Goal: Navigation & Orientation: Find specific page/section

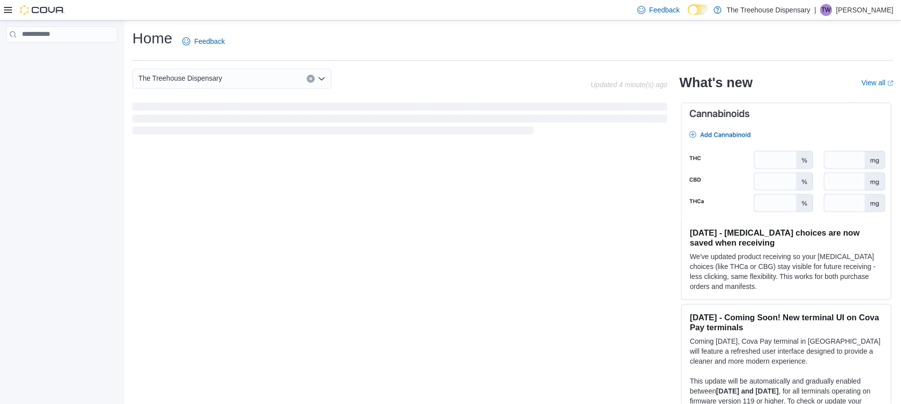
click at [5, 11] on icon at bounding box center [8, 10] width 8 height 8
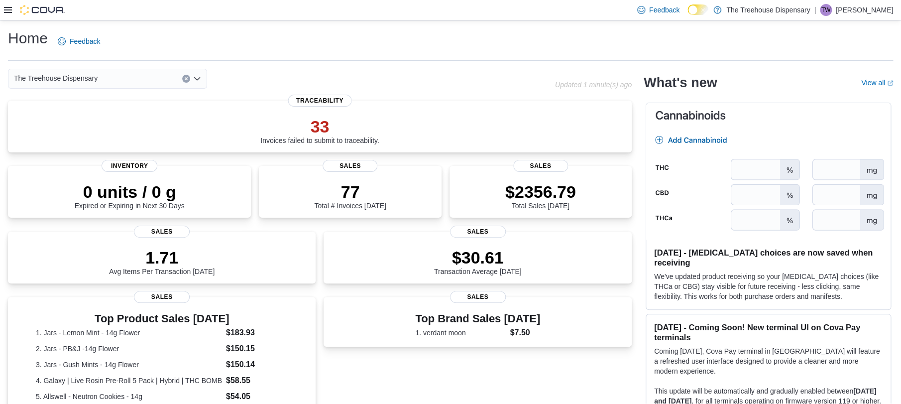
click at [83, 82] on span "The Treehouse Dispensary" at bounding box center [56, 78] width 84 height 12
click at [320, 18] on div "Feedback Dark Mode The Treehouse Dispensary | TW Tina Wilkins" at bounding box center [450, 10] width 901 height 20
click at [6, 6] on icon at bounding box center [8, 10] width 8 height 8
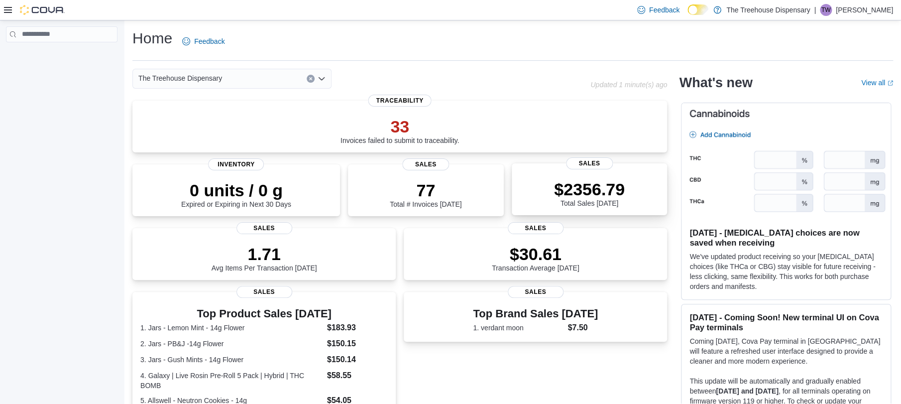
click at [599, 210] on div "$2356.79 Total Sales Today Sales" at bounding box center [590, 189] width 156 height 52
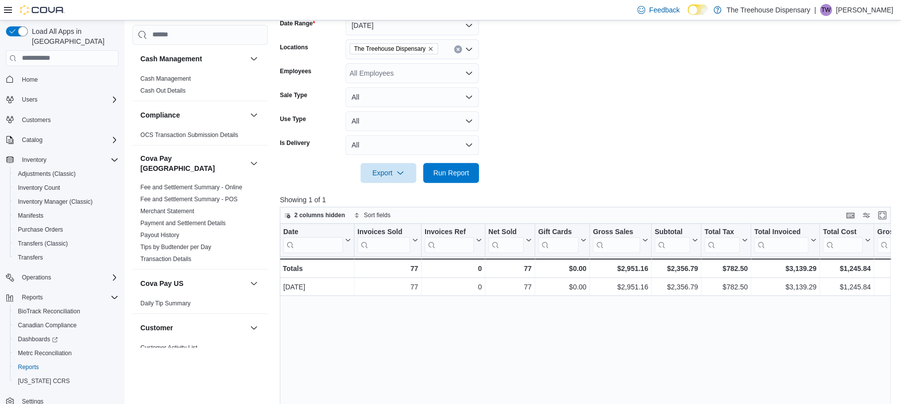
scroll to position [292, 0]
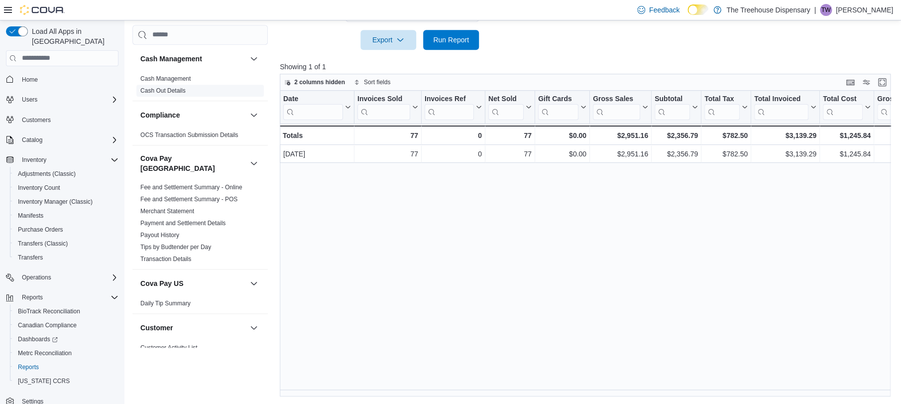
click at [184, 93] on link "Cash Out Details" at bounding box center [162, 90] width 45 height 7
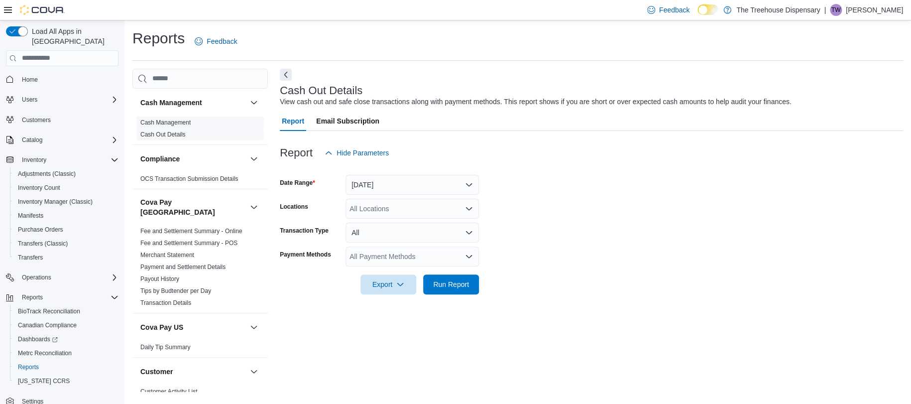
click at [191, 121] on link "Cash Management" at bounding box center [165, 122] width 50 height 7
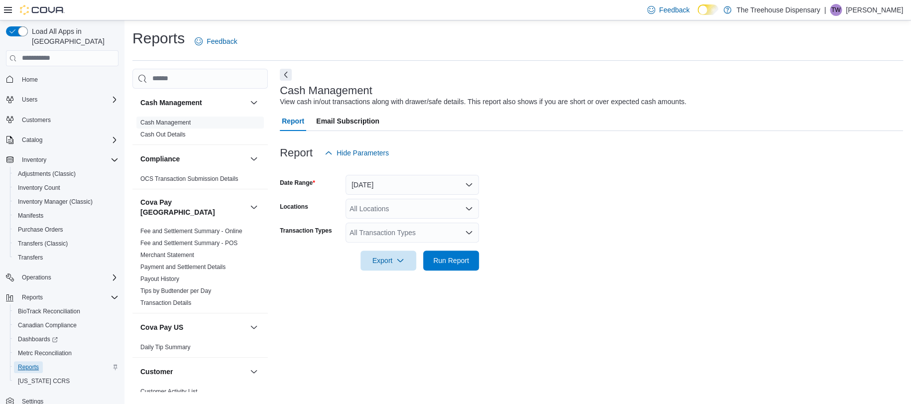
click at [37, 363] on span "Reports" at bounding box center [28, 367] width 21 height 8
click at [47, 335] on span "Dashboards" at bounding box center [38, 339] width 40 height 8
click at [40, 335] on span "Dashboards" at bounding box center [38, 339] width 40 height 8
